Goal: Navigation & Orientation: Find specific page/section

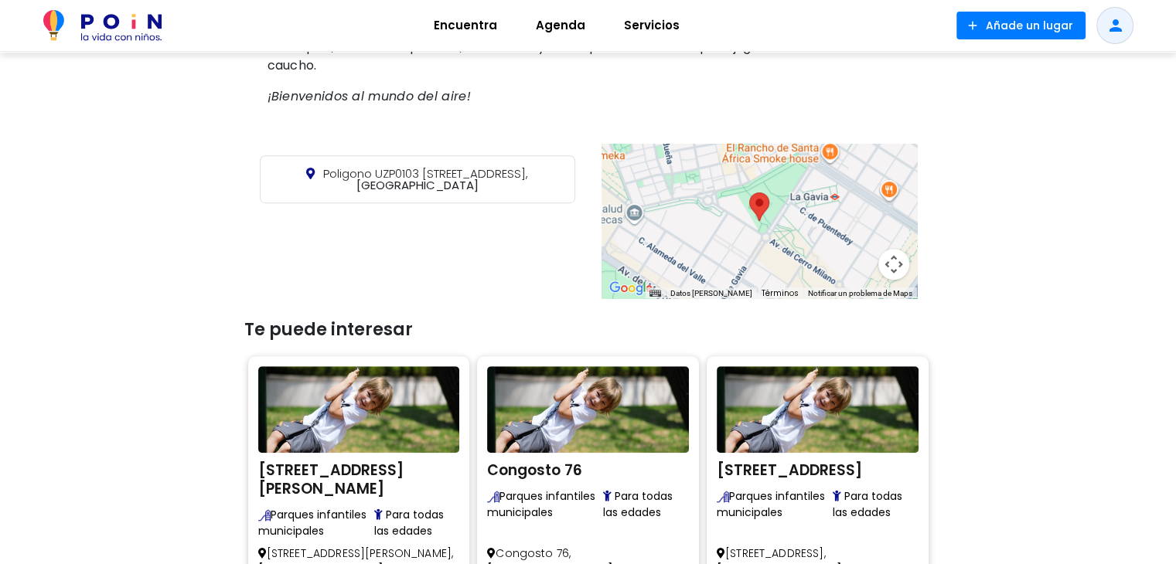
scroll to position [619, 0]
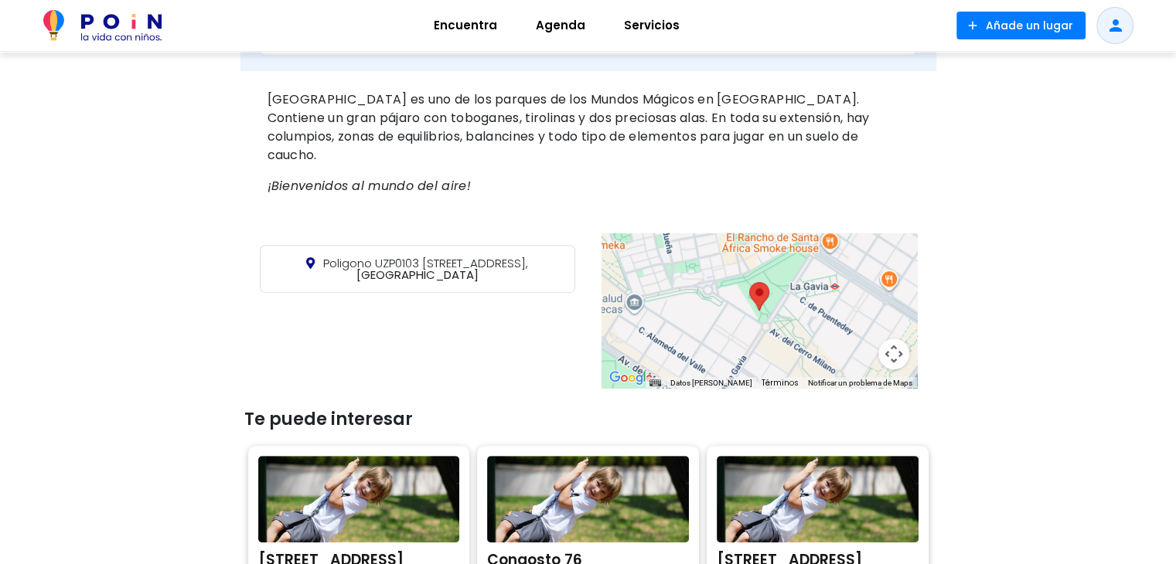
click at [763, 298] on div at bounding box center [759, 311] width 315 height 155
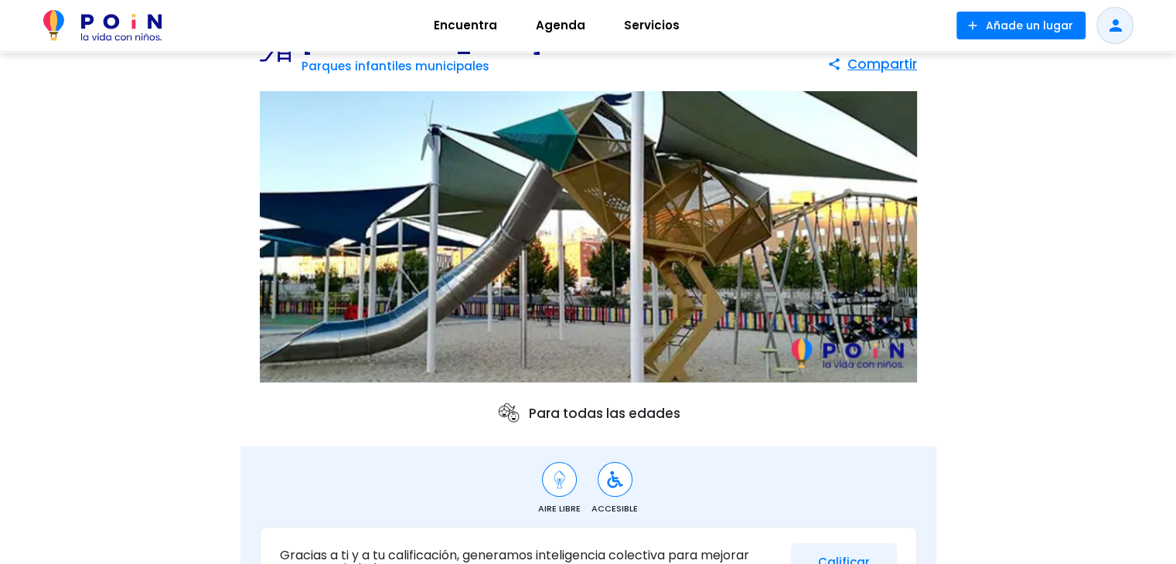
scroll to position [0, 0]
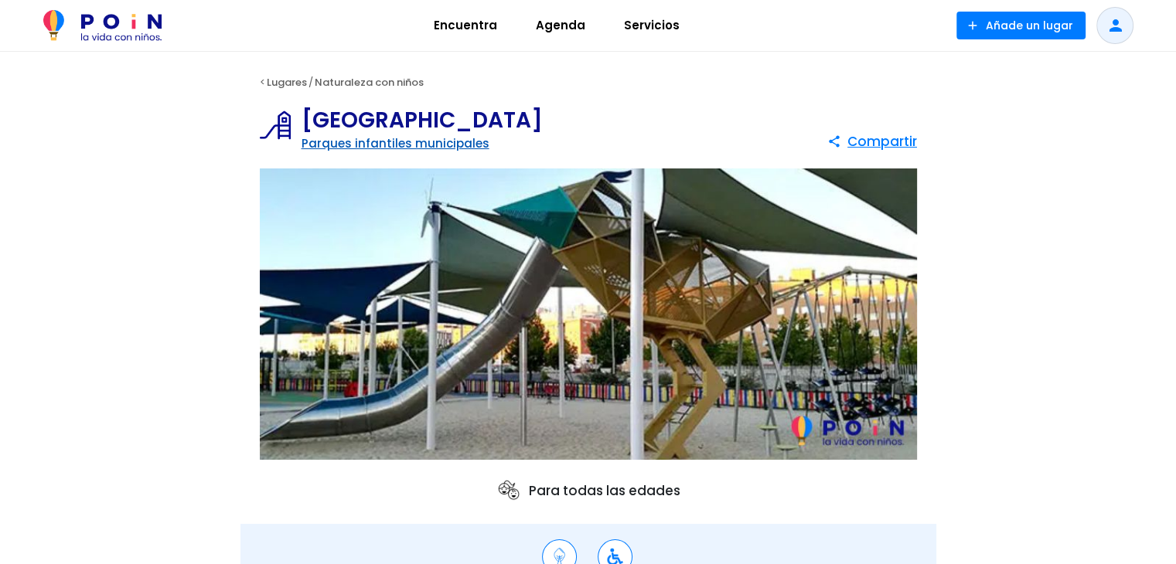
click at [424, 144] on link "Parques infantiles municipales" at bounding box center [396, 143] width 188 height 16
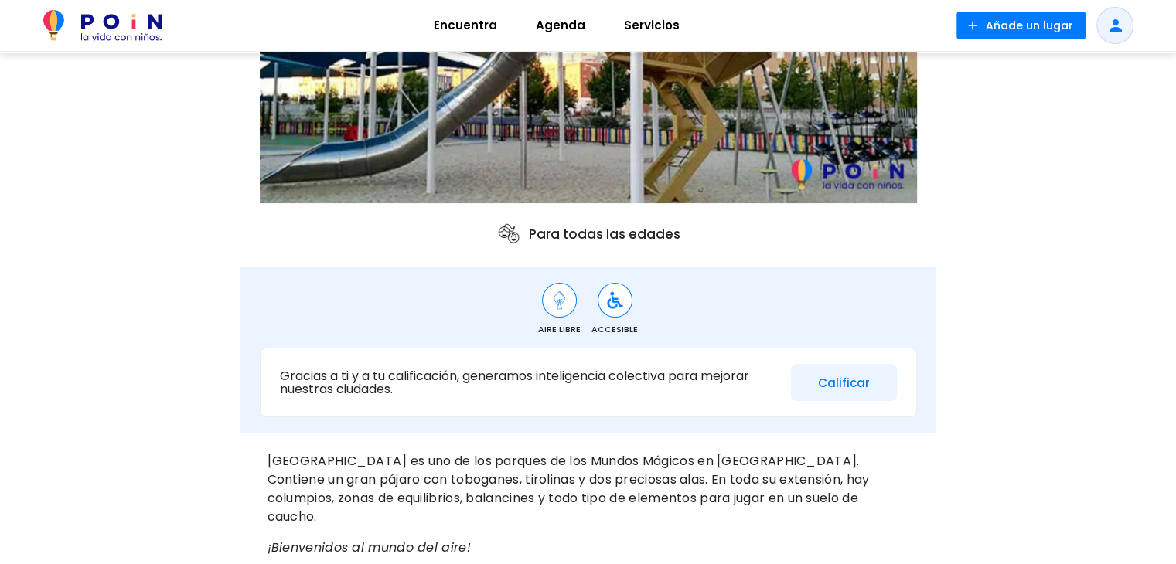
scroll to position [232, 0]
